Goal: Information Seeking & Learning: Learn about a topic

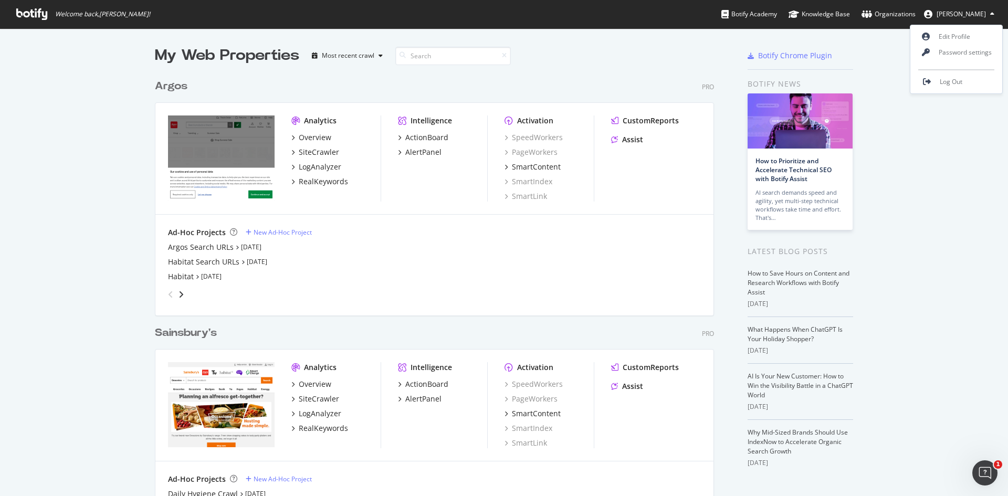
scroll to position [488, 992]
click at [471, 91] on div "Argos Pro" at bounding box center [434, 86] width 559 height 15
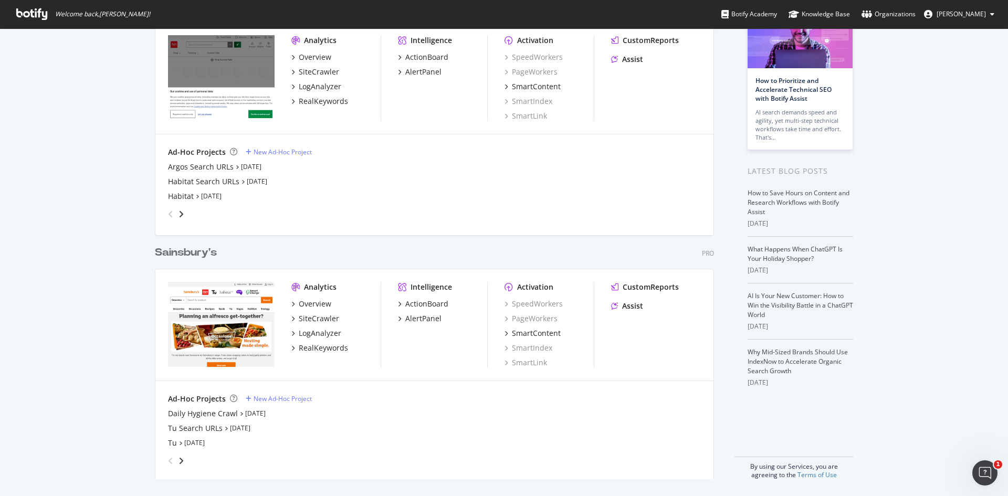
scroll to position [0, 0]
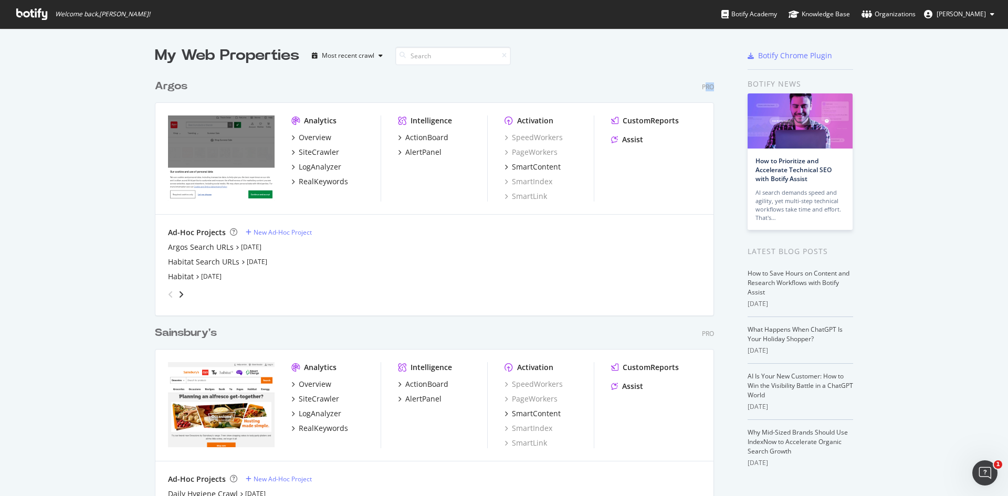
drag, startPoint x: 700, startPoint y: 89, endPoint x: 711, endPoint y: 89, distance: 11.0
click at [711, 89] on div "Argos Pro Analytics Overview SiteCrawler LogAnalyzer RealKeywords Intelligence …" at bounding box center [439, 189] width 568 height 247
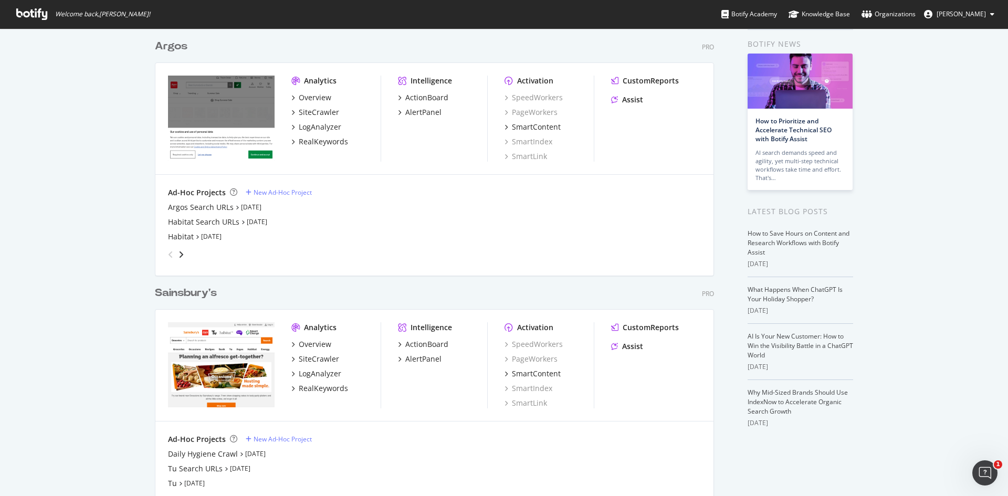
scroll to position [80, 0]
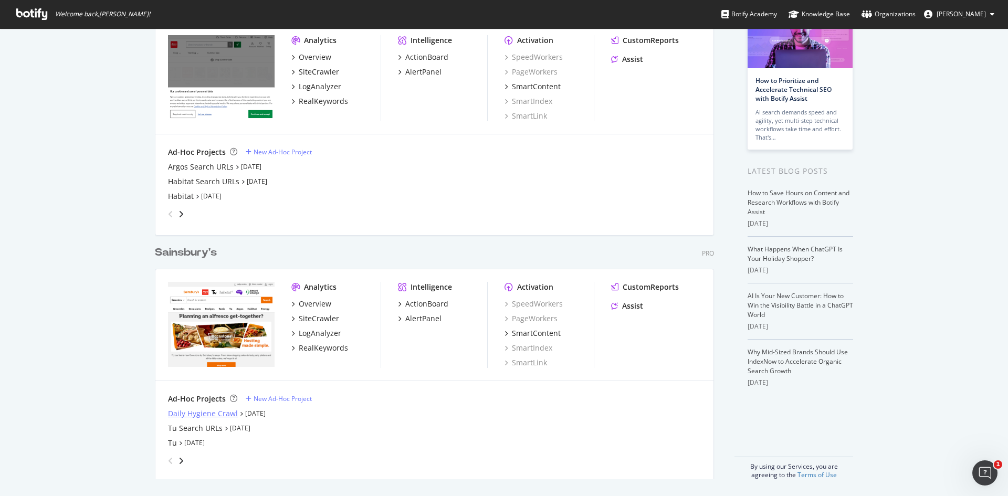
click at [190, 417] on div "Daily Hygiene Crawl" at bounding box center [203, 413] width 70 height 10
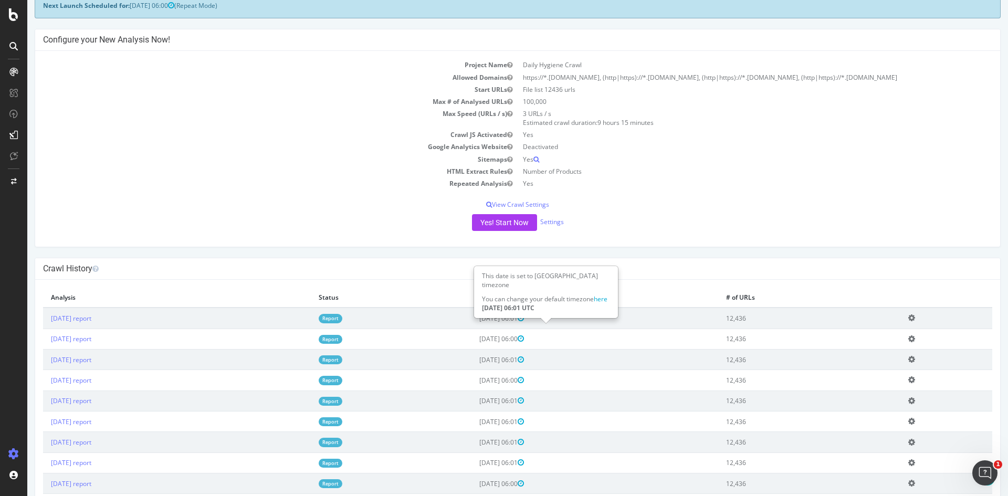
scroll to position [210, 0]
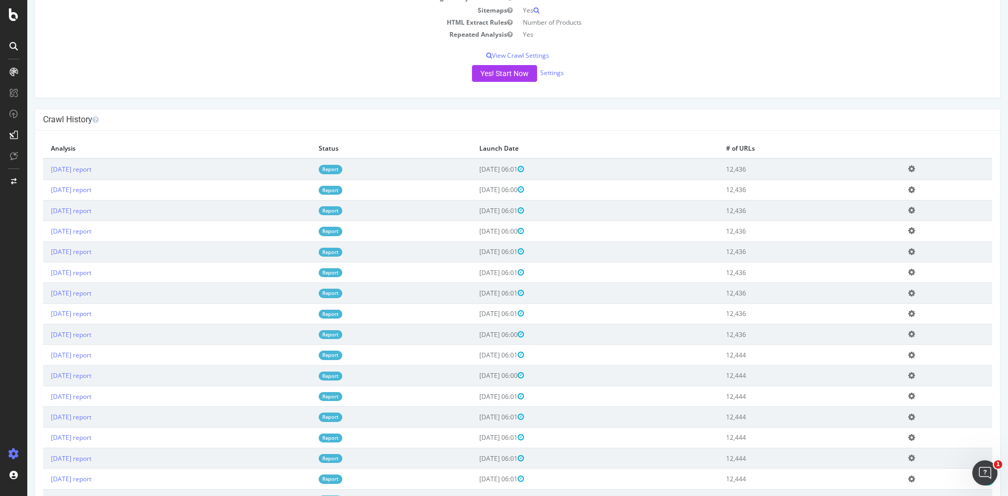
drag, startPoint x: 754, startPoint y: 172, endPoint x: 776, endPoint y: 171, distance: 21.6
click at [776, 171] on td "12,436" at bounding box center [809, 169] width 182 height 21
drag, startPoint x: 755, startPoint y: 376, endPoint x: 782, endPoint y: 379, distance: 27.4
click at [782, 379] on td "12,444" at bounding box center [809, 375] width 182 height 20
drag, startPoint x: 754, startPoint y: 400, endPoint x: 777, endPoint y: 404, distance: 23.5
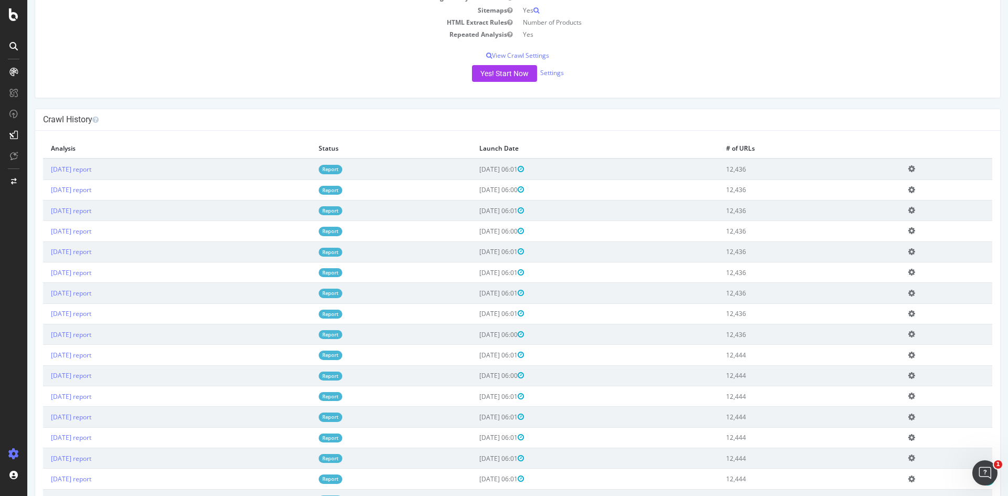
click at [781, 400] on td "12,444" at bounding box center [809, 396] width 182 height 20
drag, startPoint x: 755, startPoint y: 418, endPoint x: 789, endPoint y: 420, distance: 34.2
click at [789, 420] on td "12,444" at bounding box center [809, 417] width 182 height 20
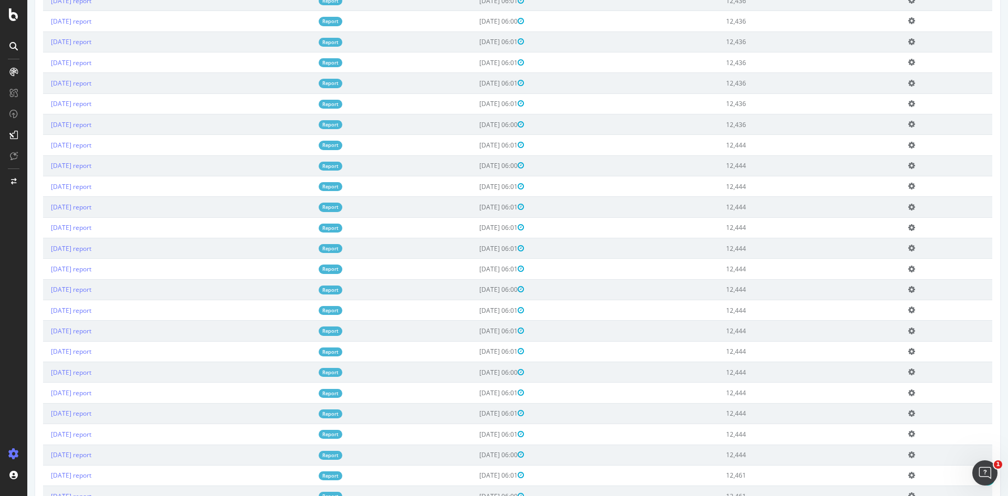
drag, startPoint x: 760, startPoint y: 373, endPoint x: 796, endPoint y: 378, distance: 36.0
click at [794, 377] on td "12,444" at bounding box center [809, 372] width 182 height 20
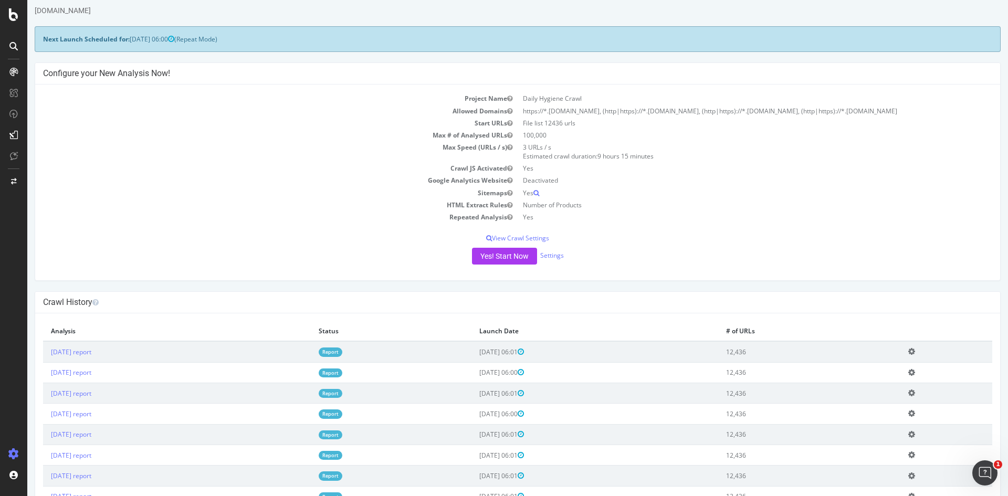
scroll to position [0, 0]
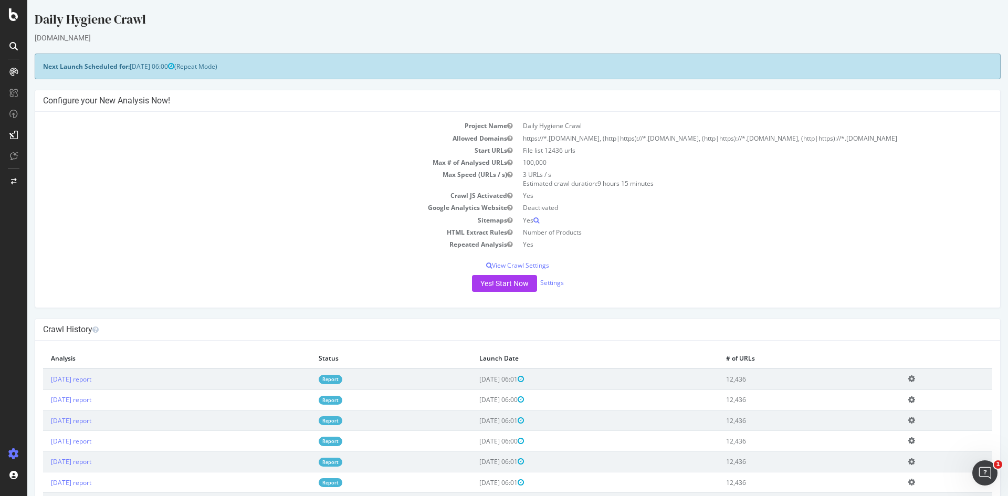
drag, startPoint x: 752, startPoint y: 383, endPoint x: 780, endPoint y: 382, distance: 27.3
click at [780, 382] on td "12,436" at bounding box center [809, 379] width 182 height 21
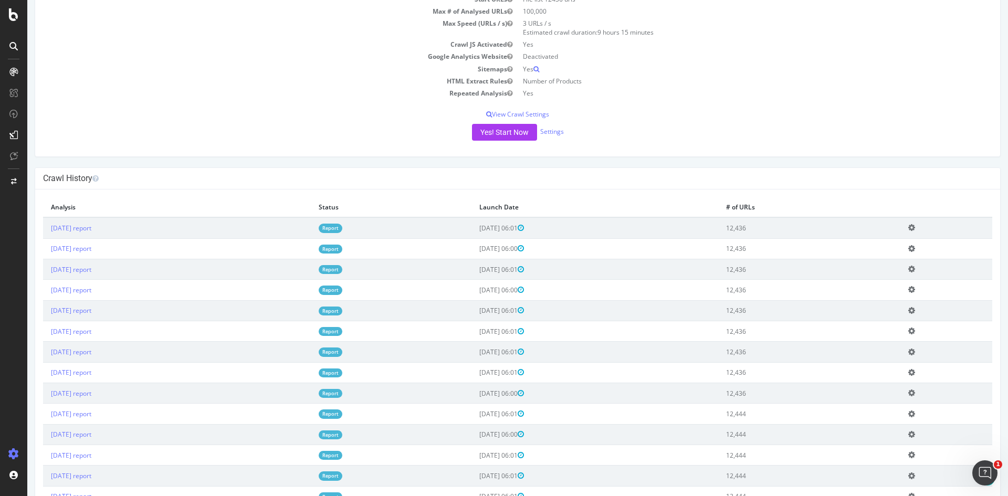
scroll to position [157, 0]
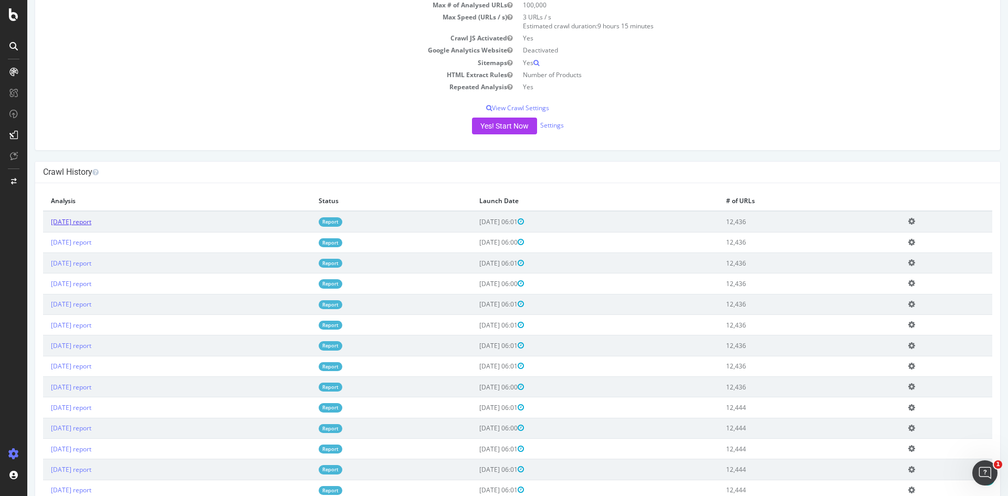
click at [91, 222] on link "[DATE] report" at bounding box center [71, 221] width 40 height 9
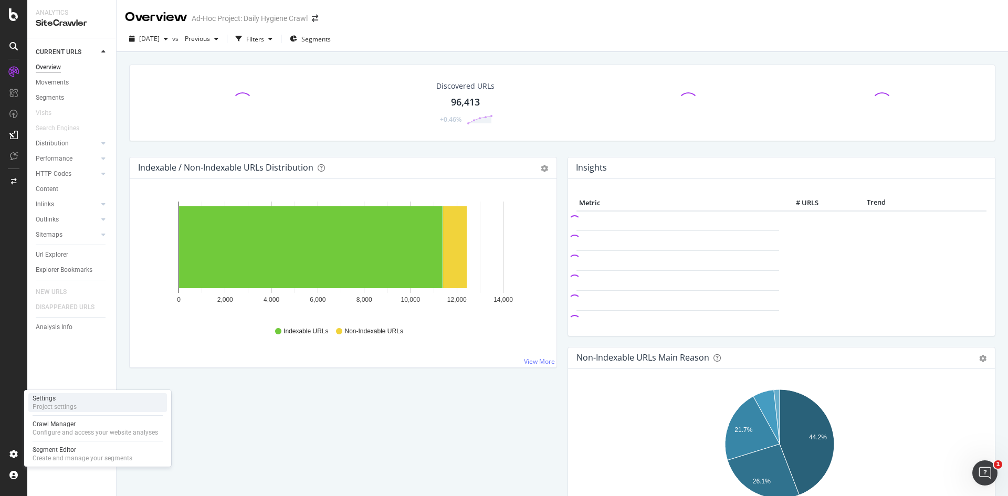
click at [71, 402] on div "Settings" at bounding box center [55, 398] width 44 height 8
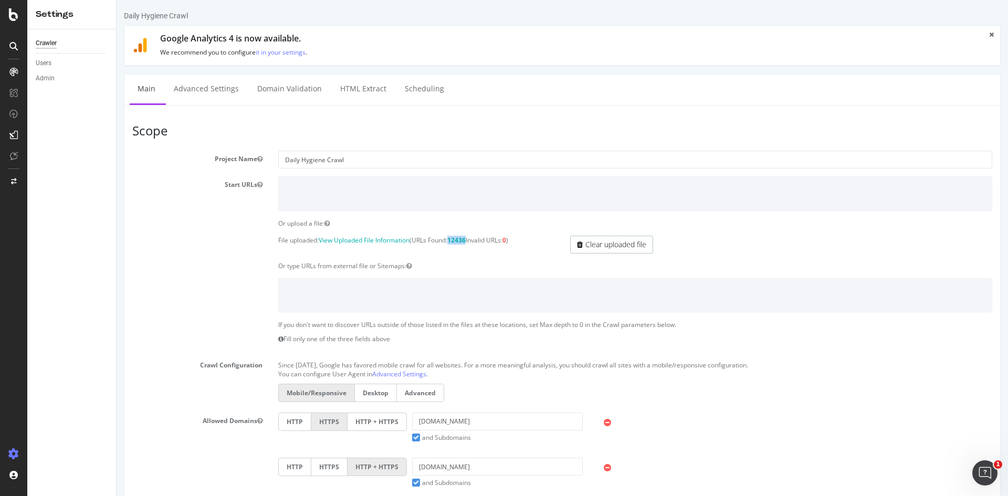
drag, startPoint x: 455, startPoint y: 242, endPoint x: 472, endPoint y: 245, distance: 17.5
click at [472, 245] on div "File uploaded: View Uploaded File Information (URLs Found: 12436 Invalid URLs: …" at bounding box center [416, 243] width 292 height 14
click at [63, 102] on div "SiteCrawler" at bounding box center [57, 99] width 37 height 10
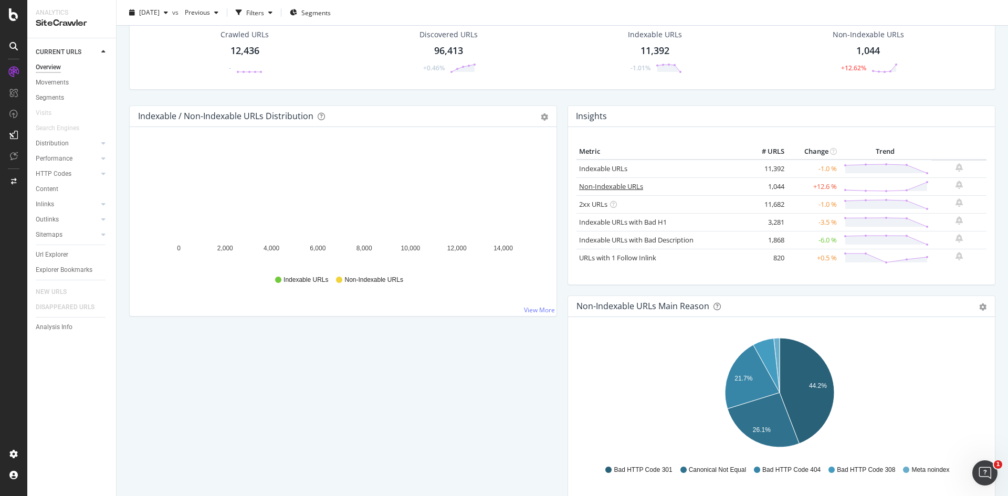
scroll to position [52, 0]
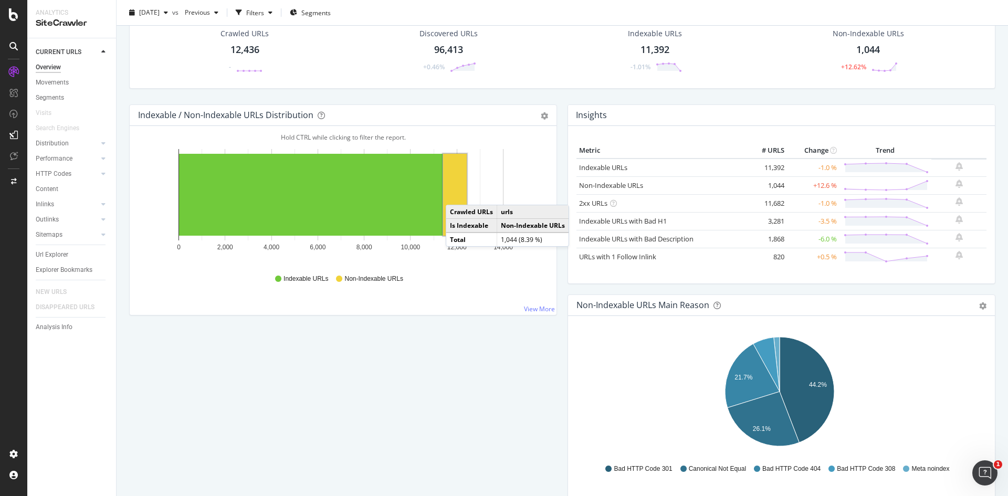
click at [456, 194] on rect "A chart." at bounding box center [455, 195] width 24 height 82
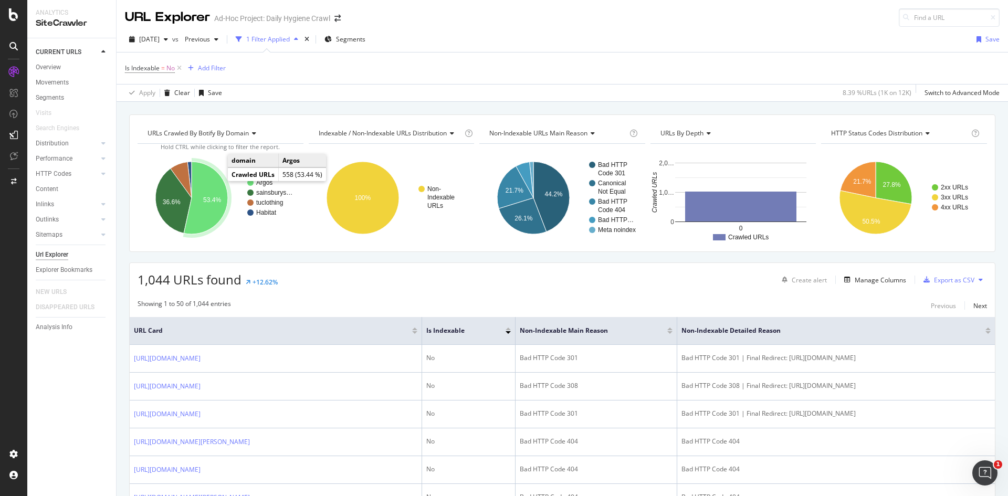
click at [209, 209] on icon "A chart." at bounding box center [206, 198] width 44 height 72
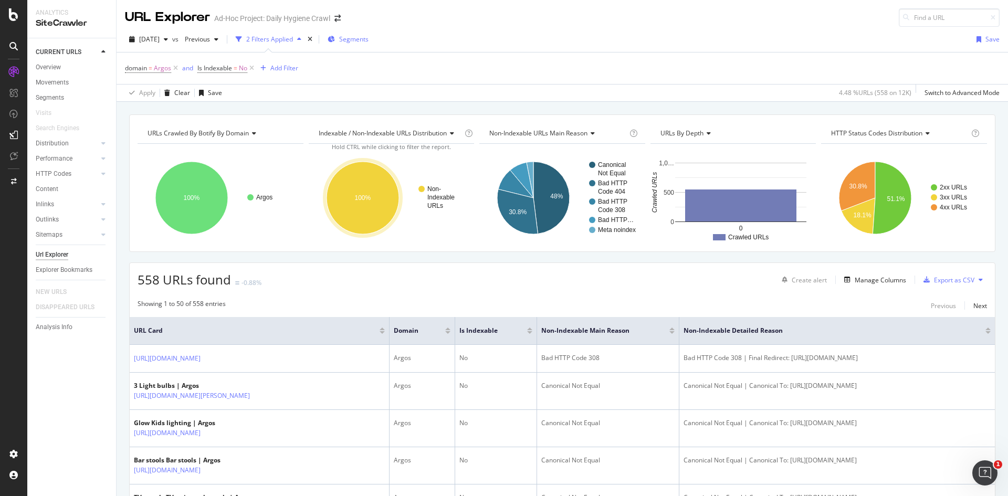
click at [369, 43] on span "Segments" at bounding box center [353, 39] width 29 height 9
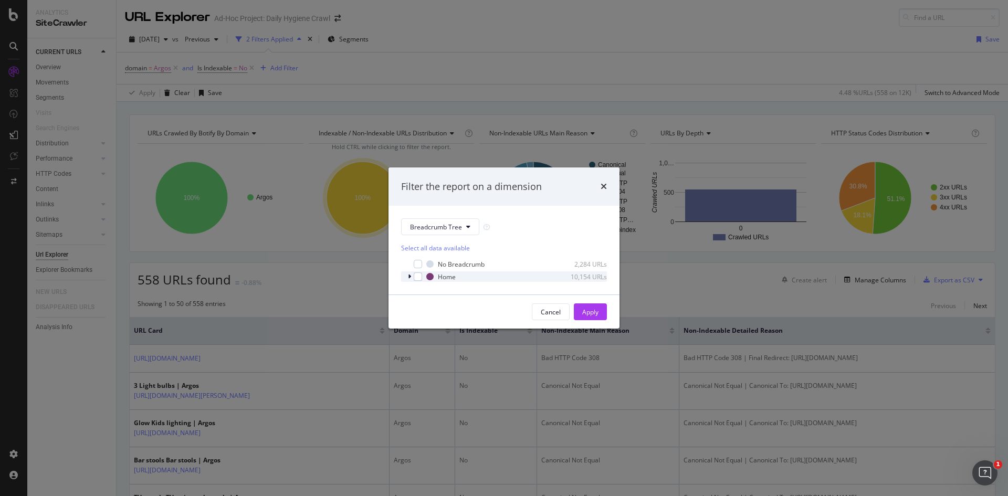
click at [411, 277] on icon "modal" at bounding box center [409, 277] width 3 height 6
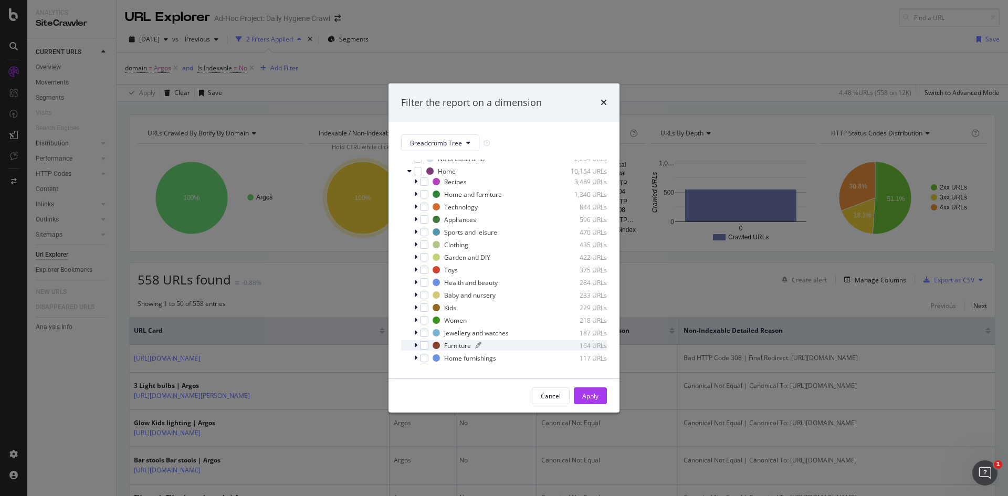
scroll to position [32, 0]
click at [446, 364] on span "Show 15 more" at bounding box center [428, 361] width 39 height 9
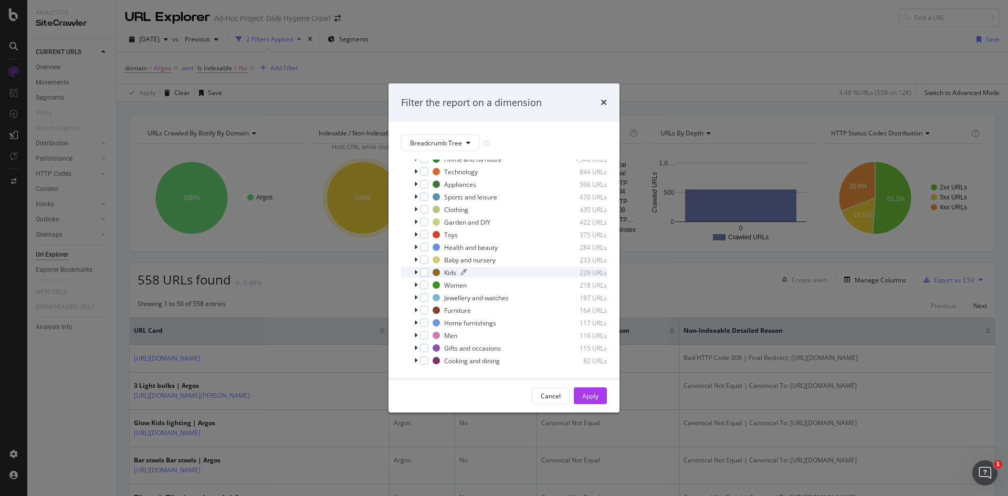
scroll to position [0, 0]
click at [604, 100] on icon "times" at bounding box center [604, 102] width 6 height 8
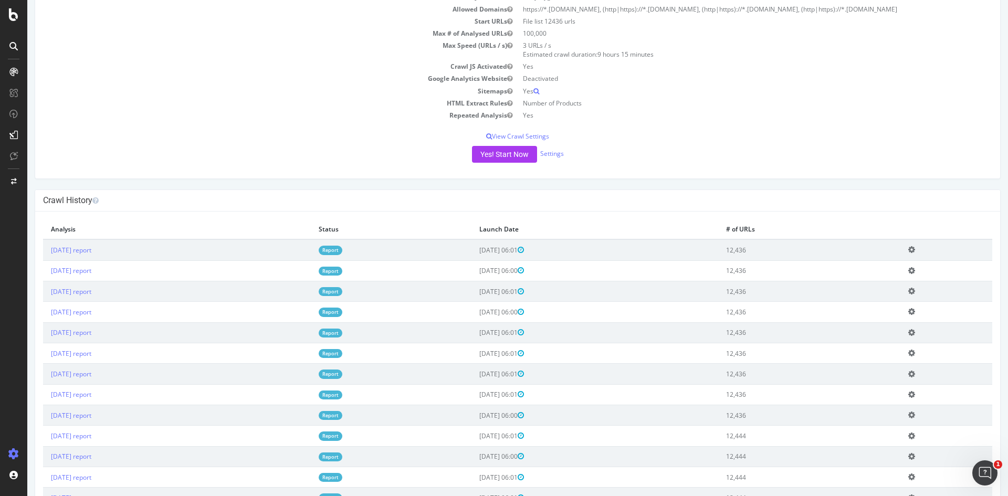
scroll to position [262, 0]
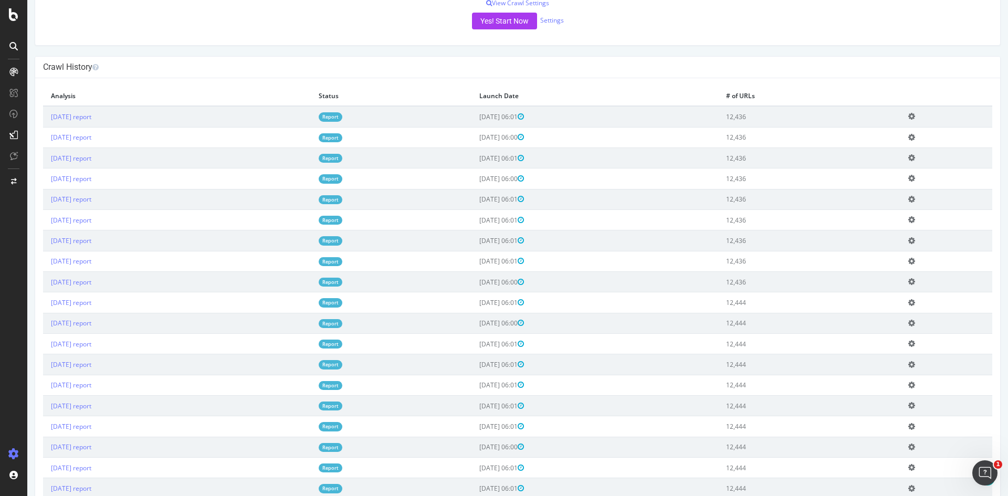
drag, startPoint x: 216, startPoint y: 185, endPoint x: 222, endPoint y: 184, distance: 5.9
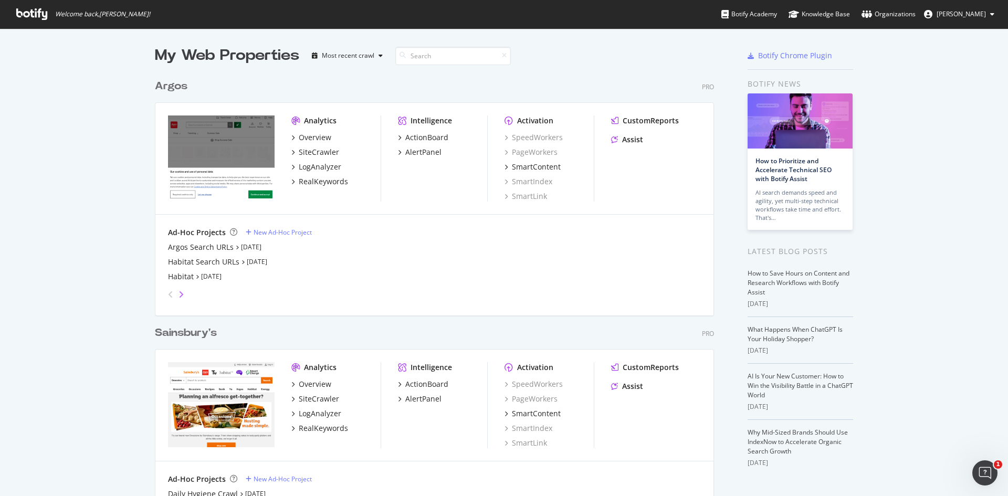
click at [178, 295] on icon "angle-right" at bounding box center [180, 294] width 5 height 8
click at [177, 289] on div "angle-right" at bounding box center [180, 294] width 7 height 10
click at [178, 291] on icon "angle-right" at bounding box center [180, 294] width 5 height 8
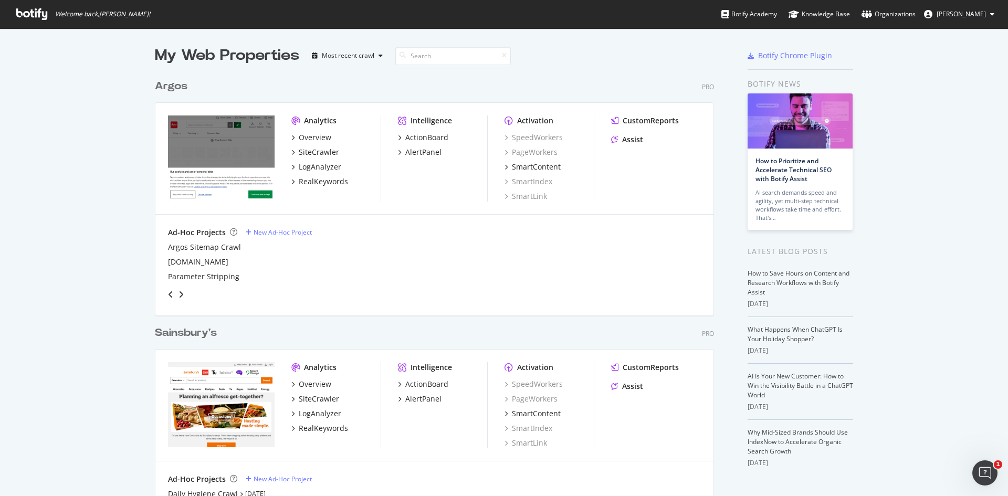
click at [164, 292] on div "angle-left" at bounding box center [171, 294] width 14 height 17
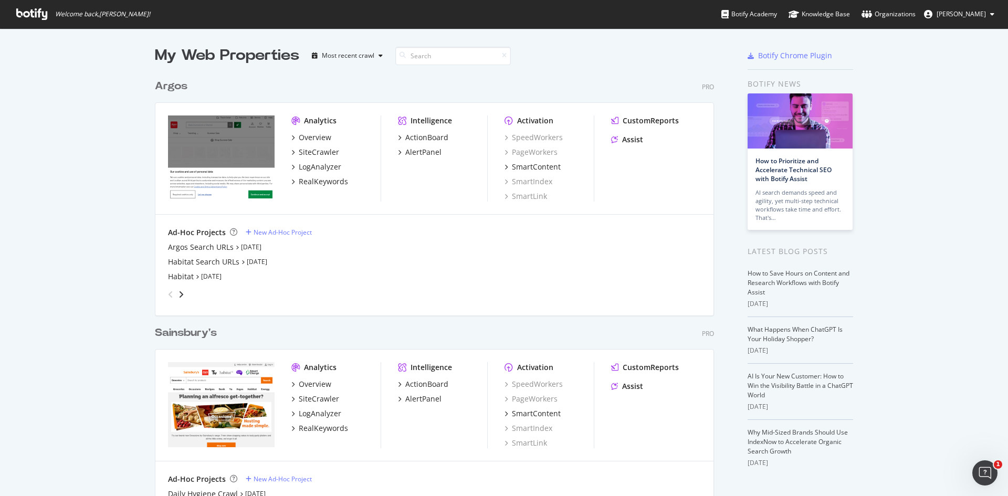
click at [181, 293] on div "grid" at bounding box center [432, 292] width 537 height 21
click at [180, 294] on div "angle-right" at bounding box center [180, 294] width 7 height 10
click at [169, 295] on icon "angle-left" at bounding box center [170, 294] width 5 height 8
click at [183, 249] on div "Argos Search URLs" at bounding box center [201, 247] width 66 height 10
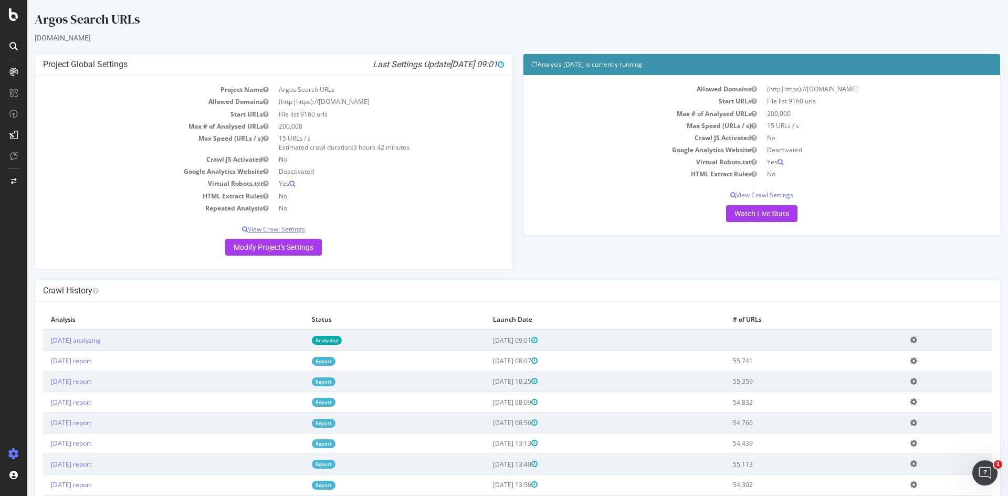
click at [268, 227] on p "View Crawl Settings" at bounding box center [273, 229] width 461 height 9
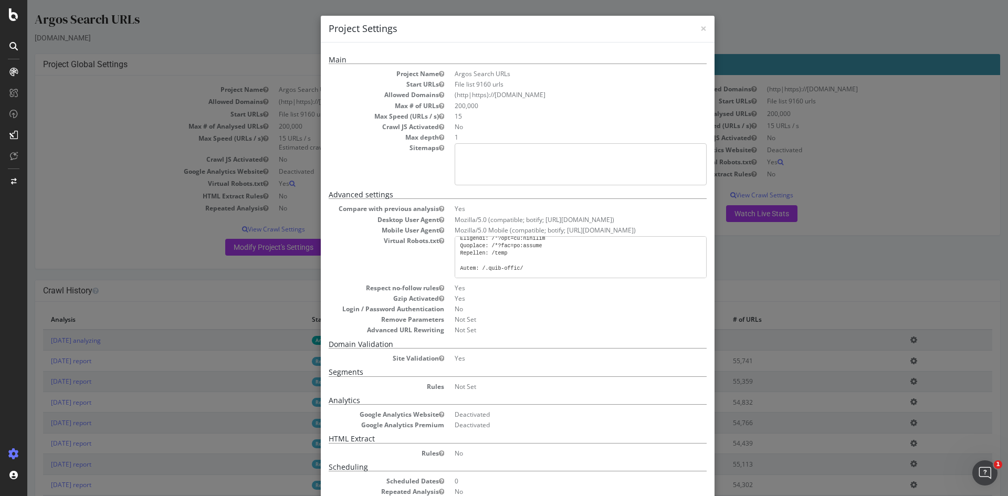
click at [771, 70] on div "× Close Project Settings Main Project Name Argos Search URLs Start URLs File li…" at bounding box center [517, 248] width 981 height 496
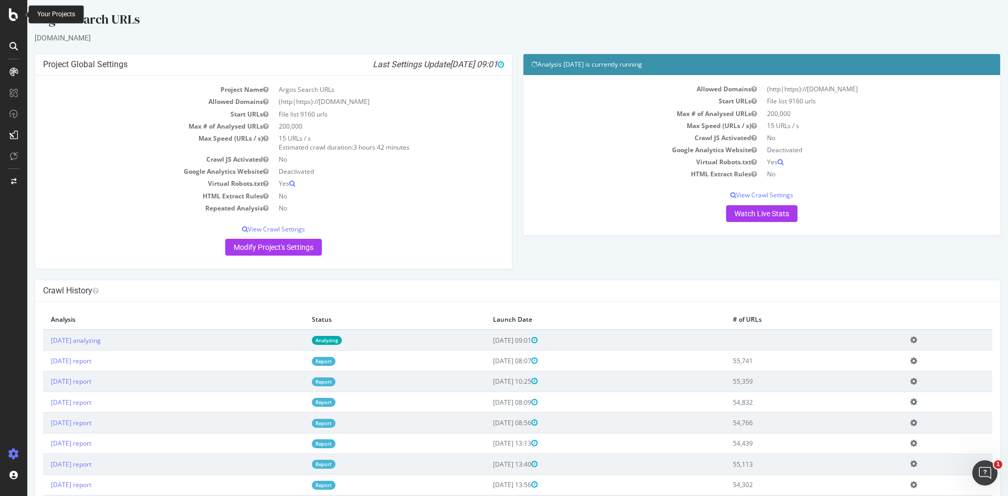
click at [7, 12] on div at bounding box center [13, 14] width 25 height 13
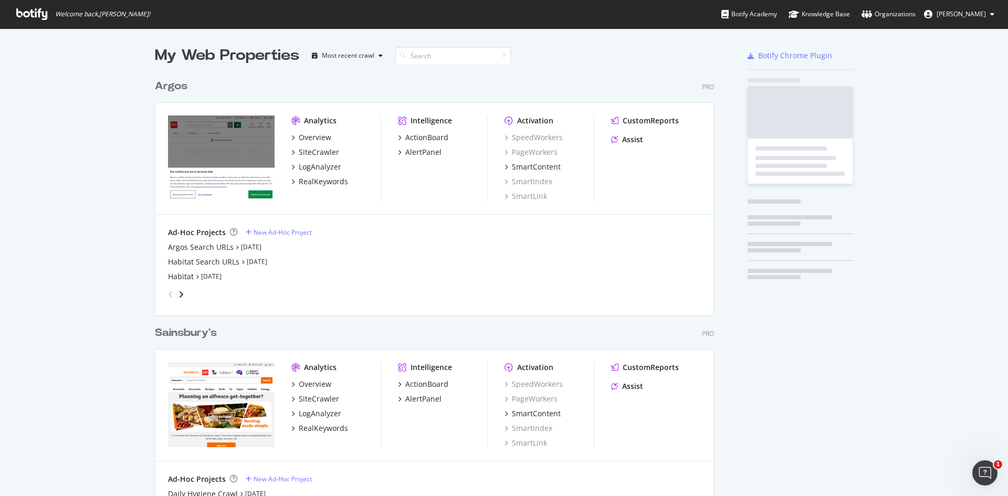
scroll to position [488, 992]
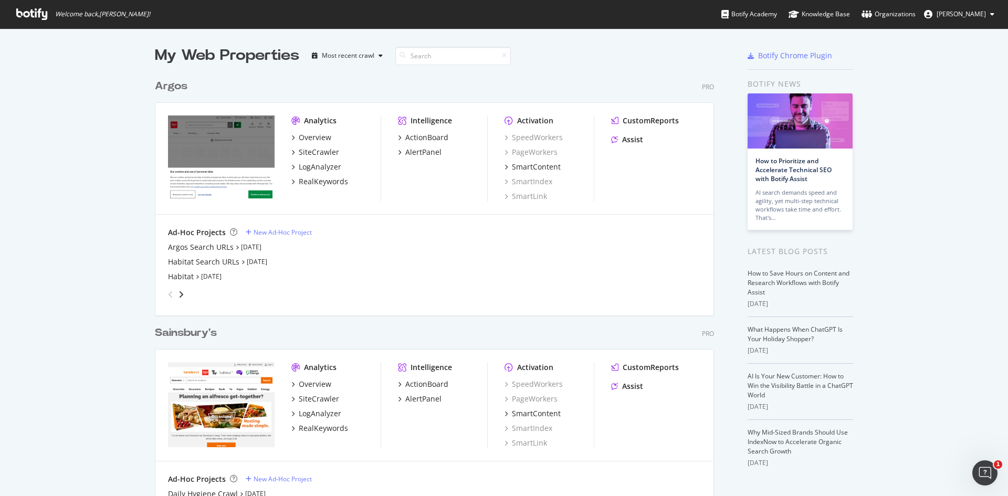
click at [583, 64] on div "My Web Properties Most recent crawl" at bounding box center [403, 55] width 497 height 21
